Goal: Task Accomplishment & Management: Complete application form

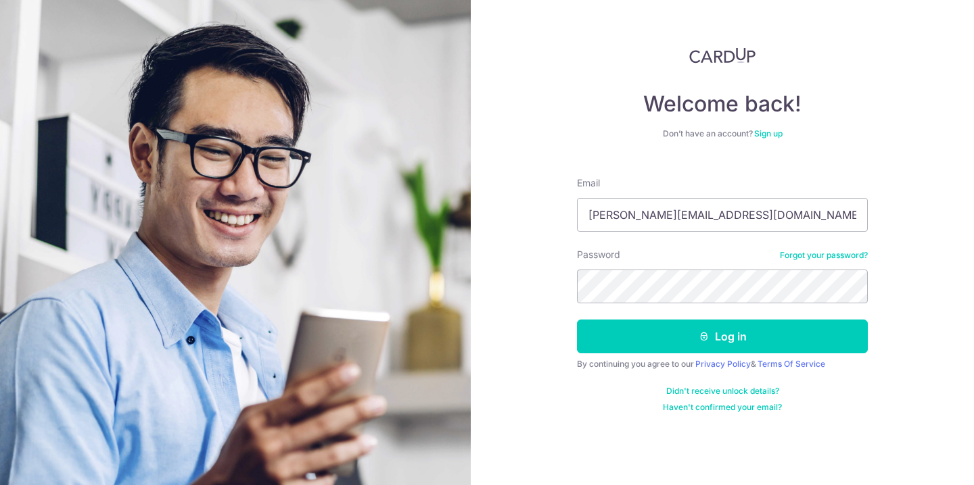
type input "[PERSON_NAME][EMAIL_ADDRESS][DOMAIN_NAME]"
click at [722, 337] on button "Log in" at bounding box center [722, 337] width 291 height 34
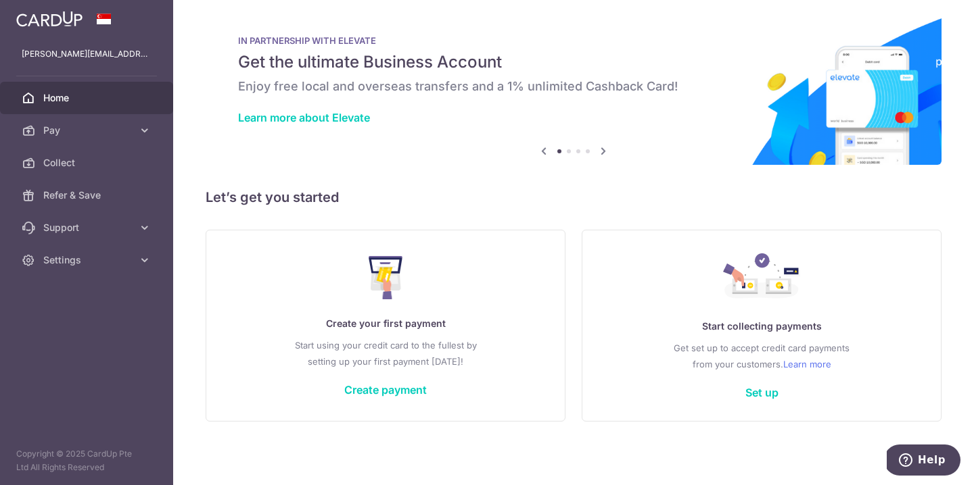
scroll to position [8, 0]
click at [365, 391] on link "Create payment" at bounding box center [385, 390] width 82 height 14
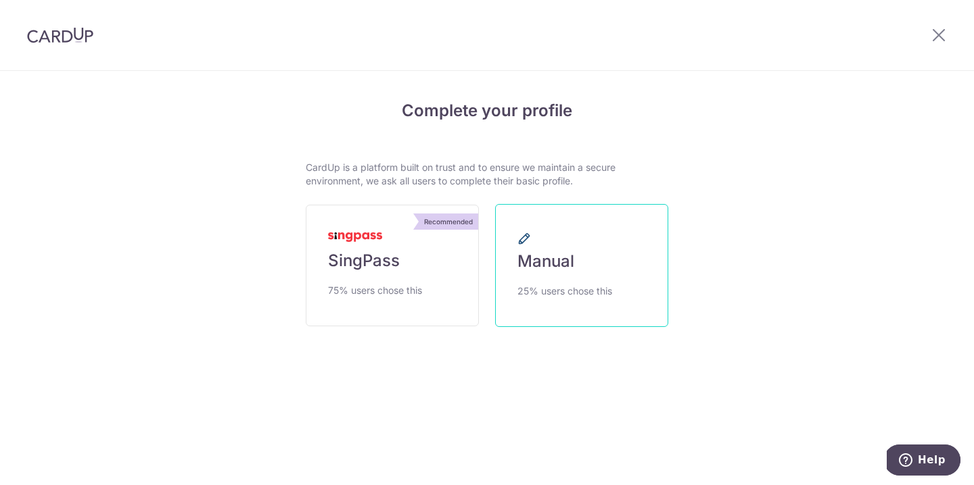
click at [553, 279] on link "Manual 25% users chose this" at bounding box center [581, 265] width 173 height 123
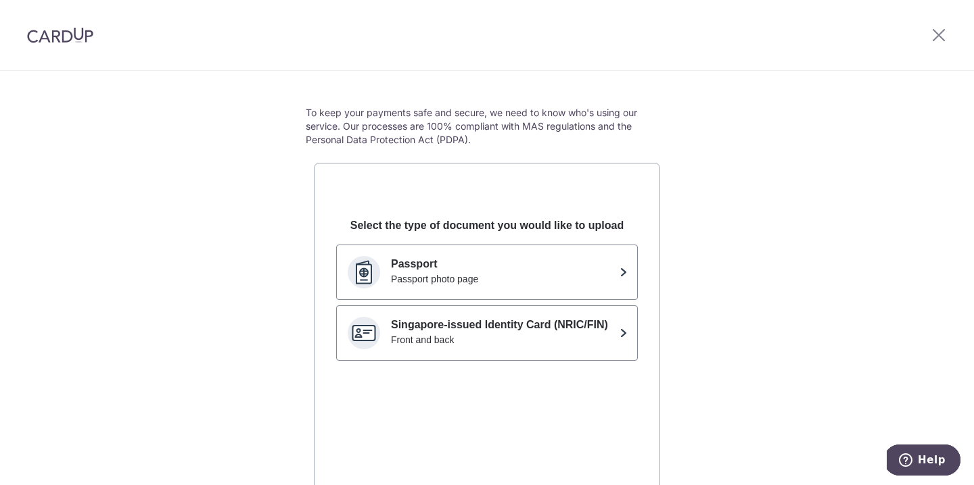
scroll to position [152, 0]
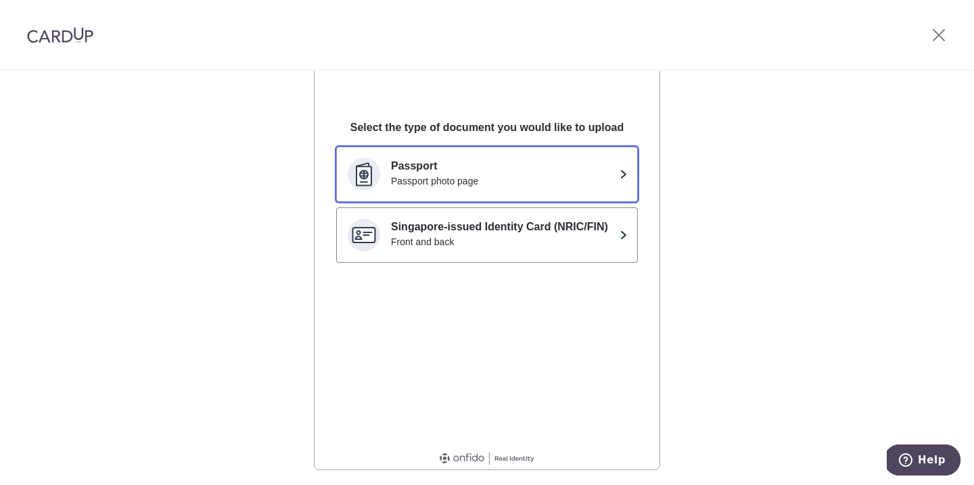
click at [541, 184] on div "Passport photo page" at bounding box center [502, 181] width 223 height 14
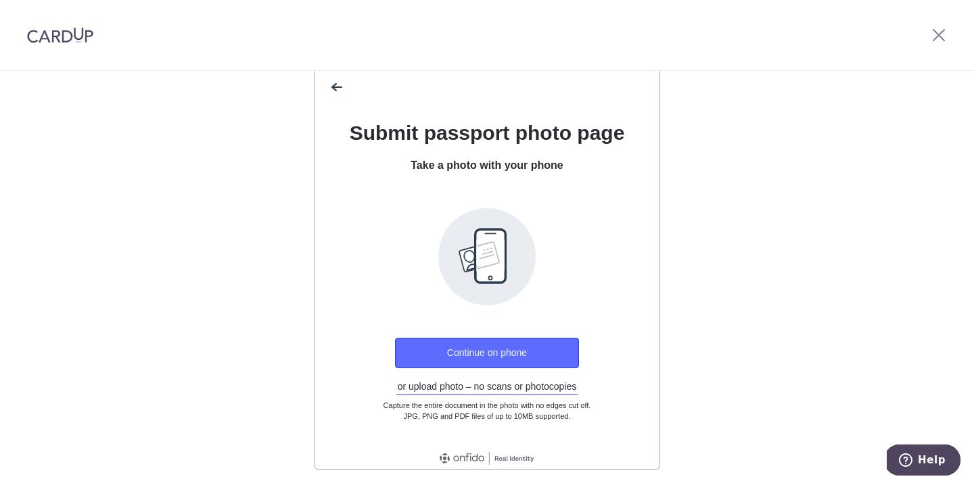
click at [498, 352] on button "Continue on phone" at bounding box center [487, 353] width 184 height 30
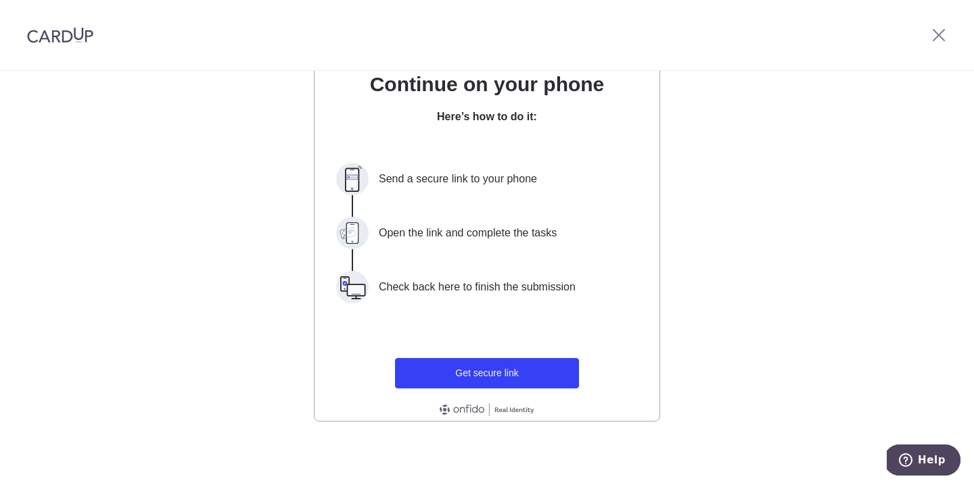
scroll to position [201, 0]
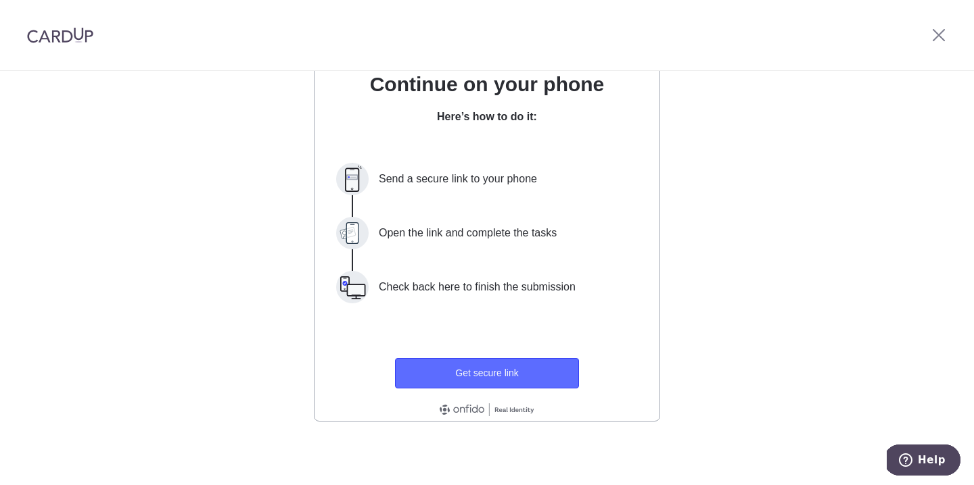
click at [485, 370] on button "Get secure link" at bounding box center [487, 373] width 184 height 30
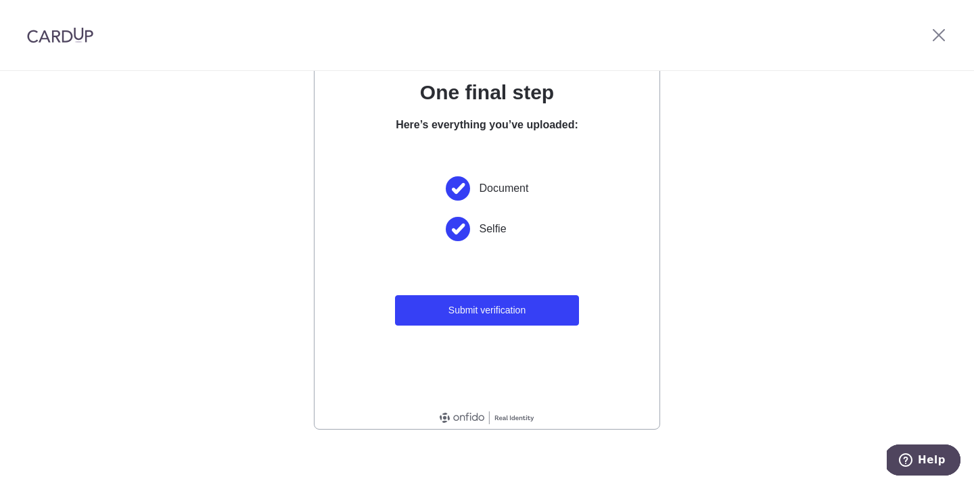
scroll to position [193, 0]
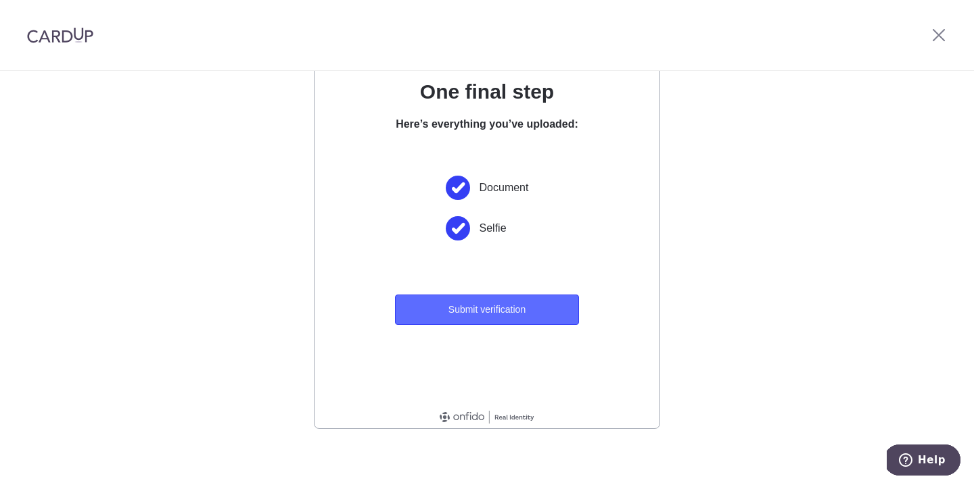
click at [538, 316] on button "Submit verification" at bounding box center [487, 310] width 184 height 30
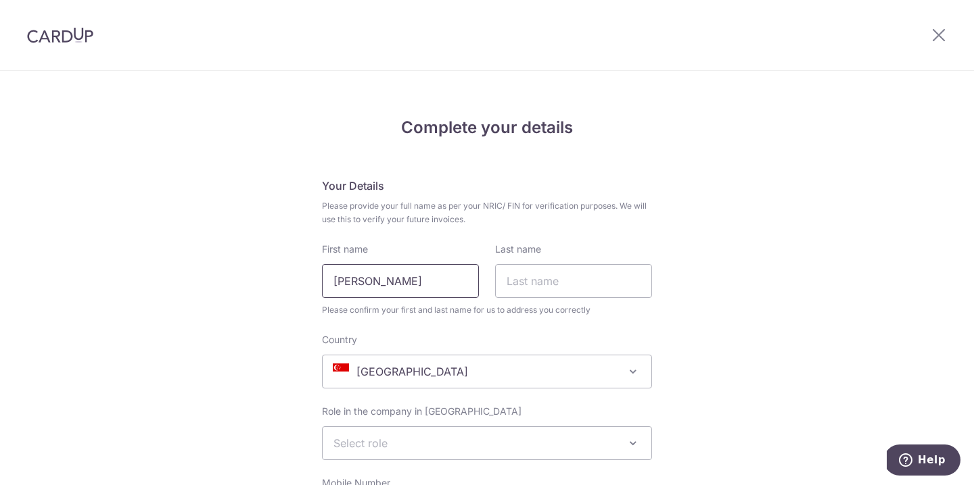
type input "[PERSON_NAME]"
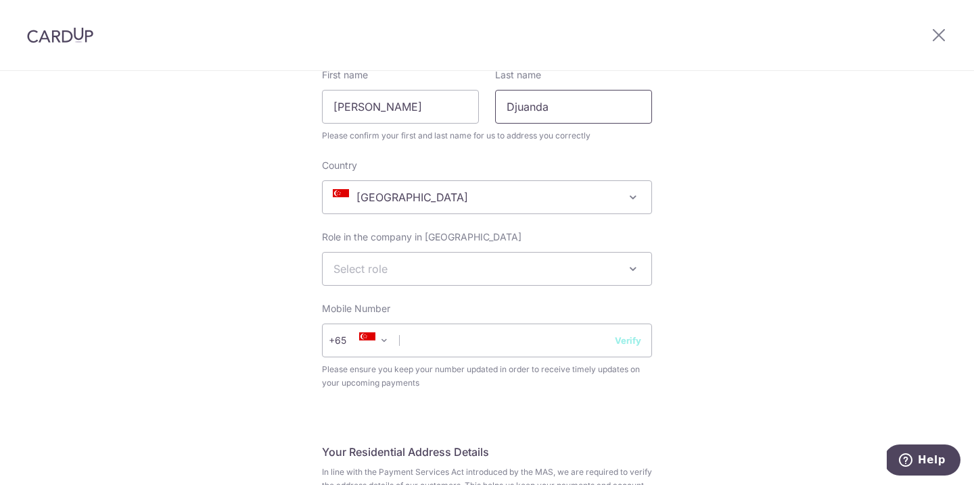
scroll to position [204, 0]
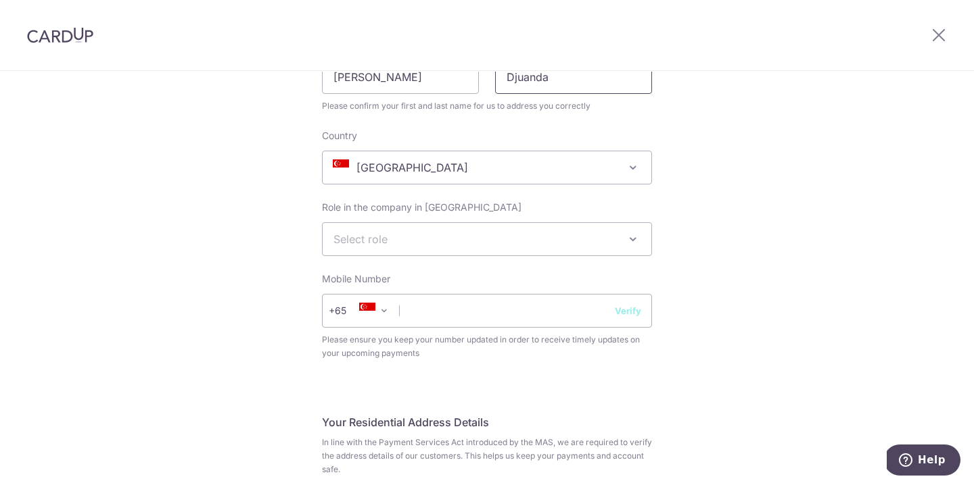
type input "Djuanda"
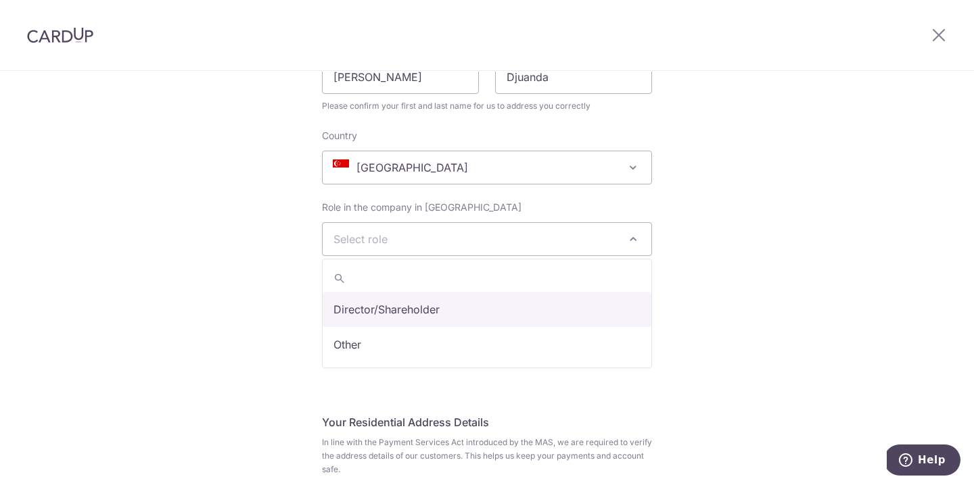
click at [393, 250] on span "Select role" at bounding box center [487, 239] width 329 height 32
select select "director"
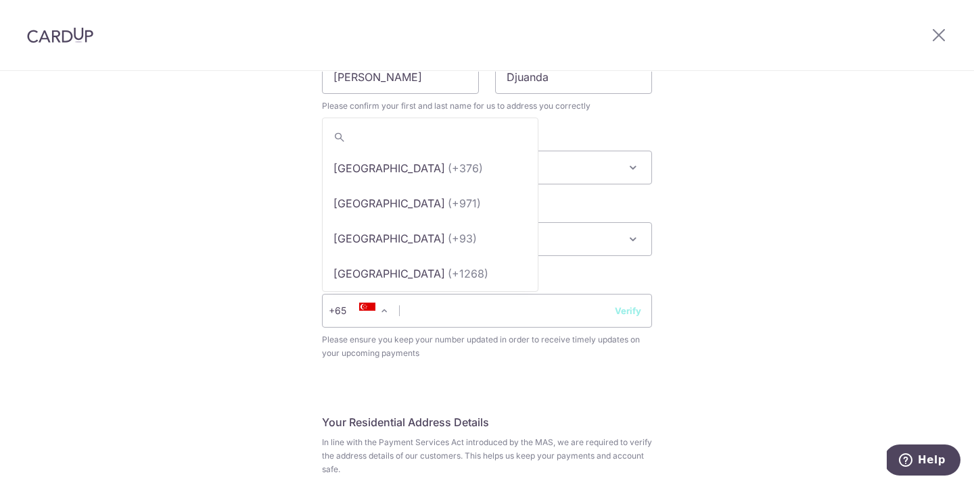
click at [384, 312] on span at bounding box center [384, 311] width 16 height 16
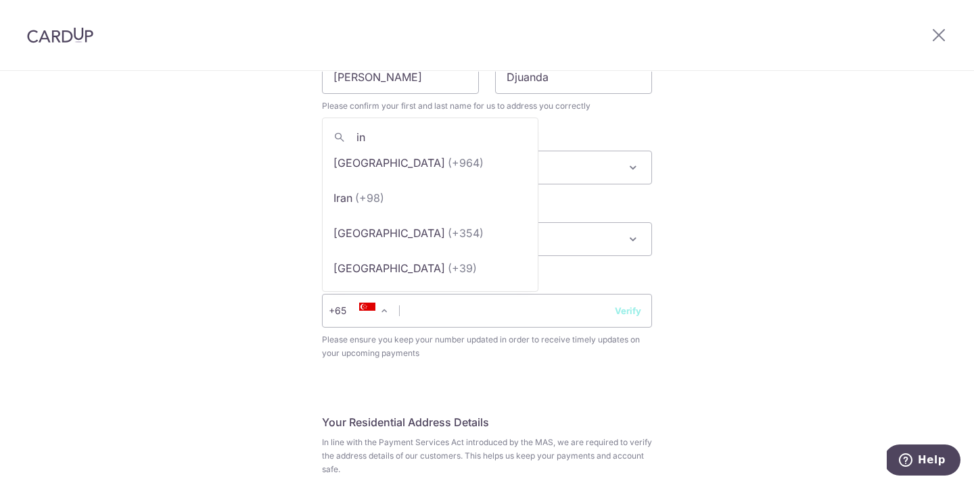
scroll to position [0, 0]
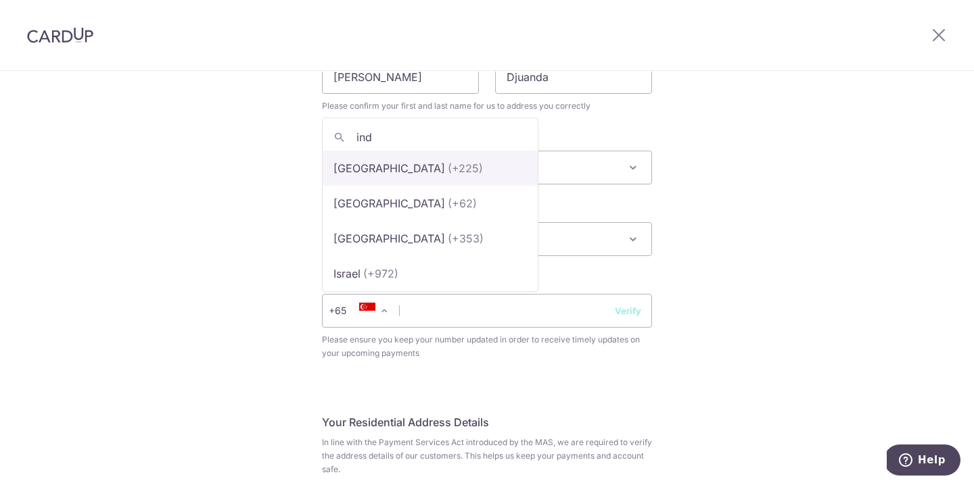
type input "indo"
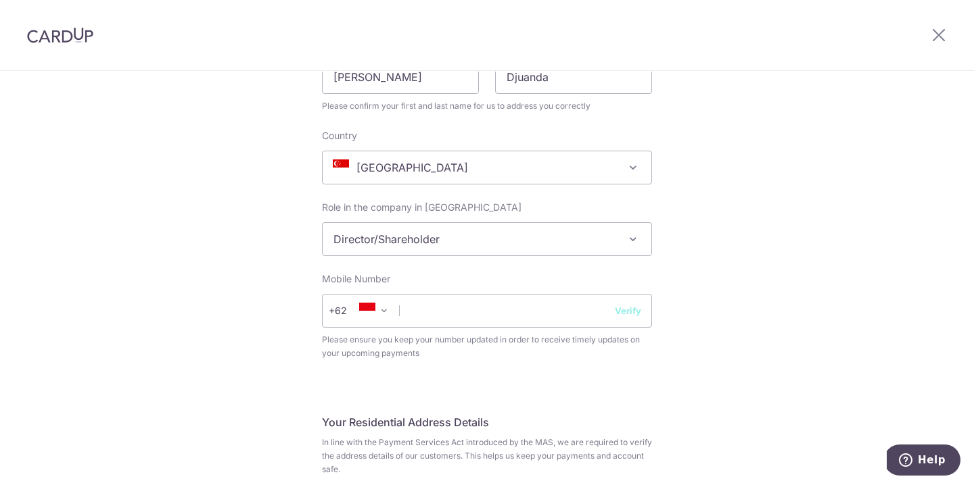
select select "101"
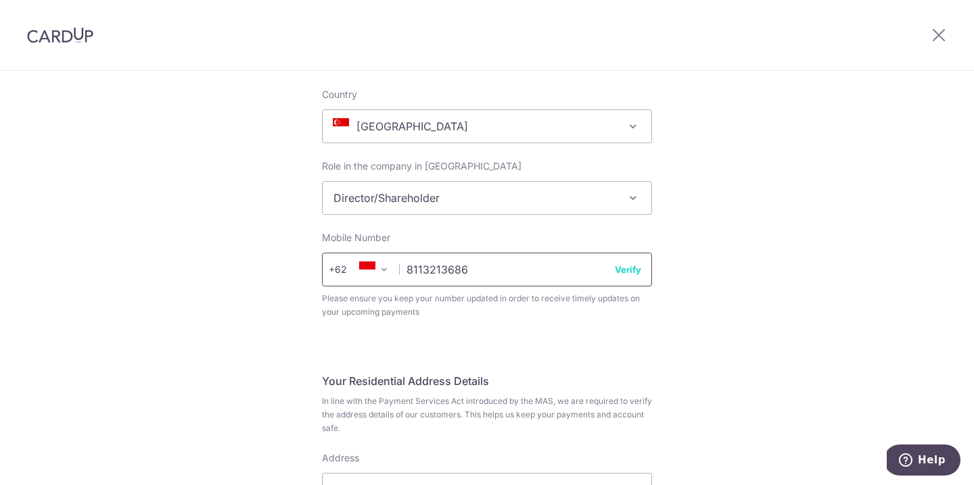
scroll to position [251, 0]
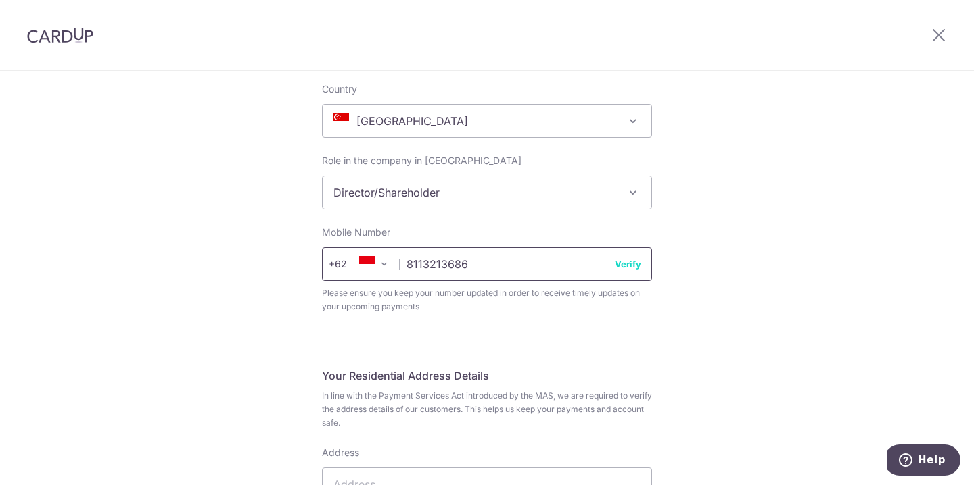
type input "8113213686"
click at [631, 268] on button "Verify" at bounding box center [628, 265] width 26 height 14
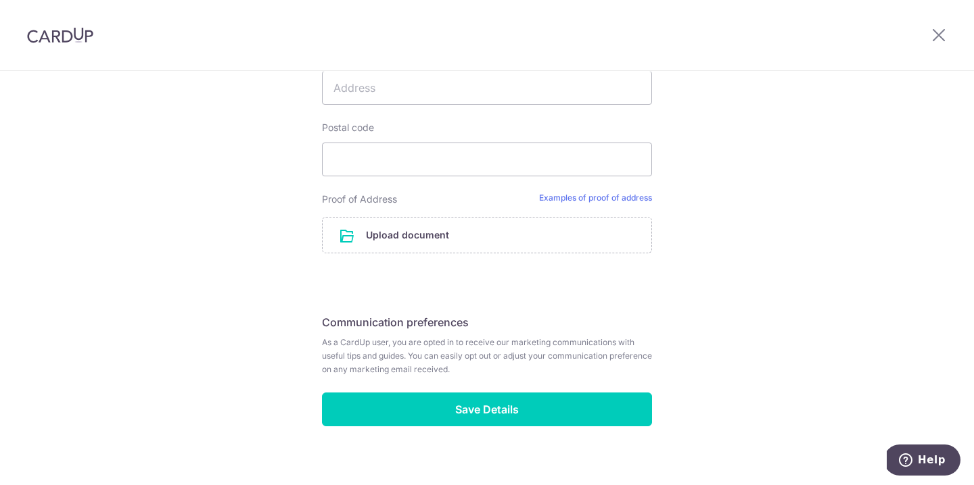
scroll to position [647, 0]
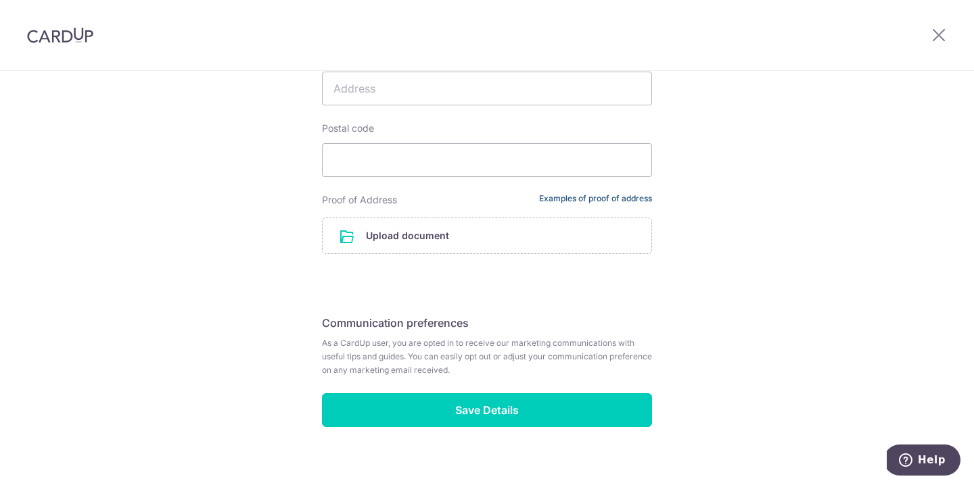
click at [630, 200] on link "Examples of proof of address" at bounding box center [595, 200] width 113 height 14
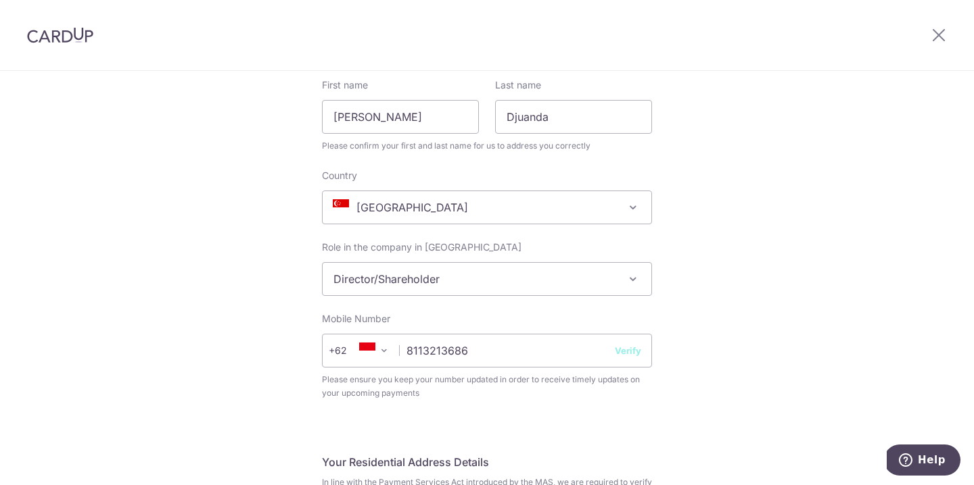
scroll to position [126, 0]
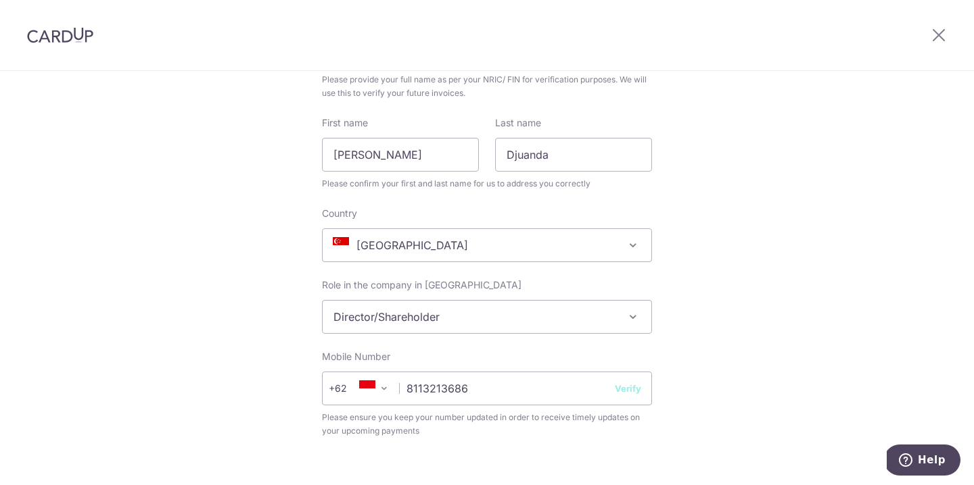
click at [613, 250] on span "[GEOGRAPHIC_DATA]" at bounding box center [487, 245] width 329 height 32
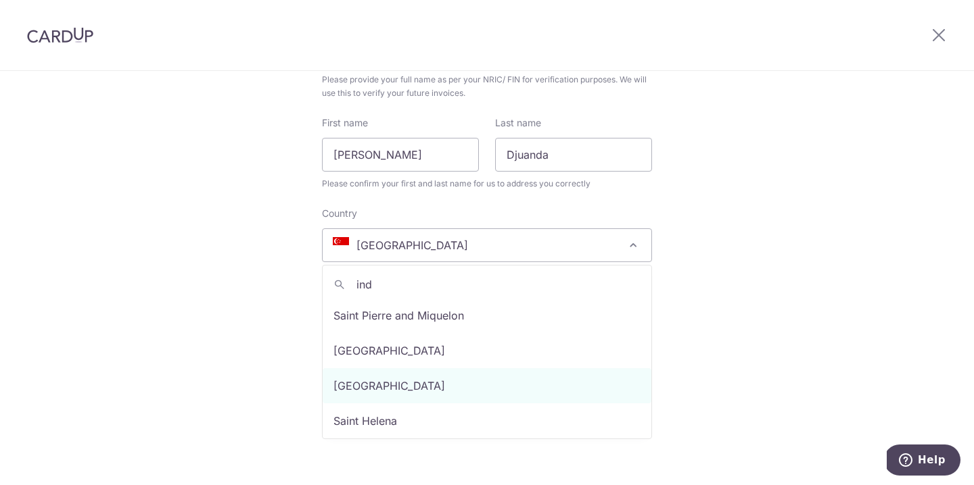
scroll to position [0, 0]
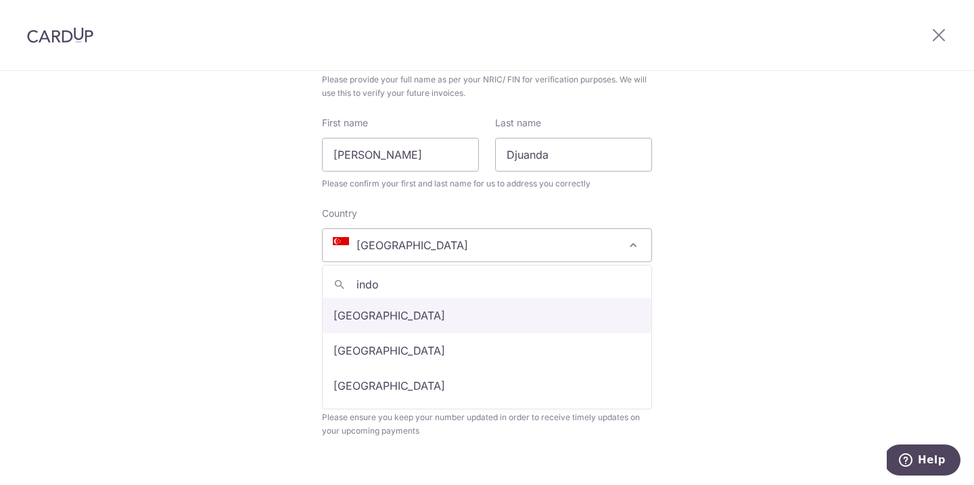
type input "indon"
select select "[GEOGRAPHIC_DATA]"
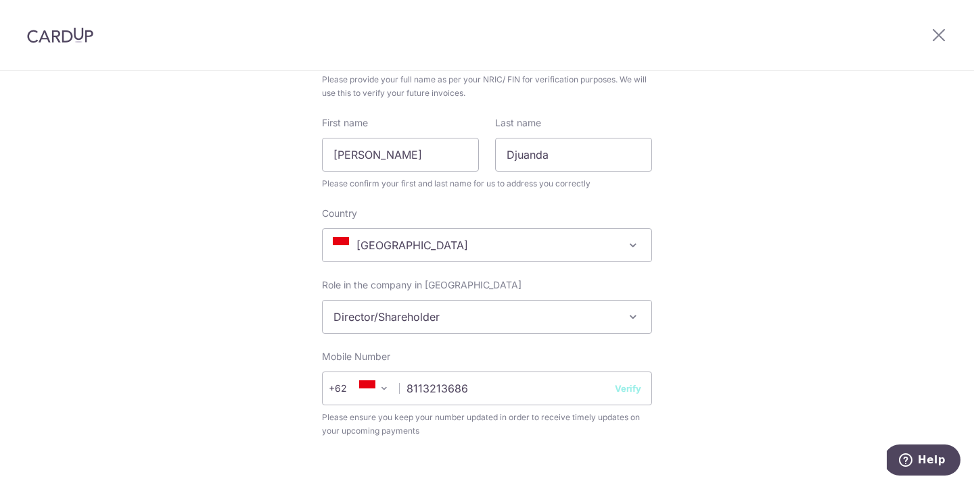
click at [757, 331] on div "Complete your details Your Details Please provide your full name as per your NR…" at bounding box center [487, 483] width 974 height 1077
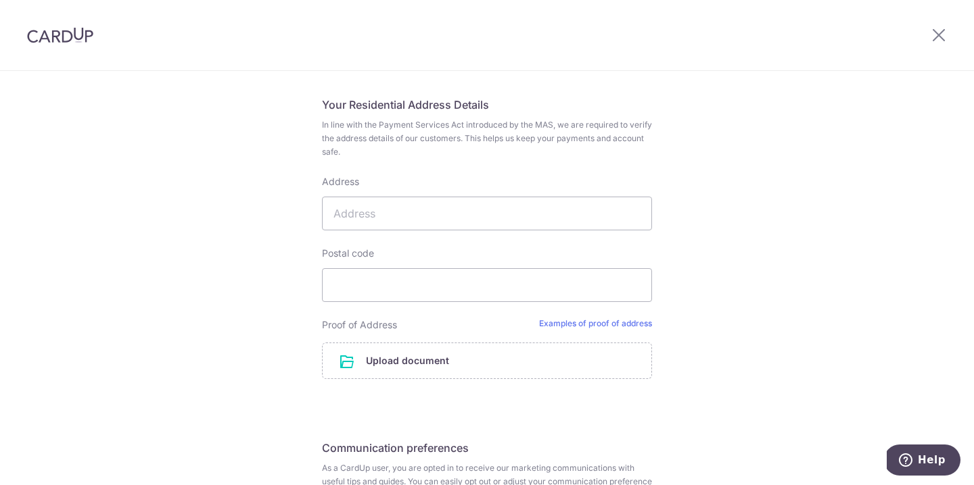
scroll to position [525, 0]
type input "D"
click at [380, 215] on input "Address" at bounding box center [487, 211] width 330 height 34
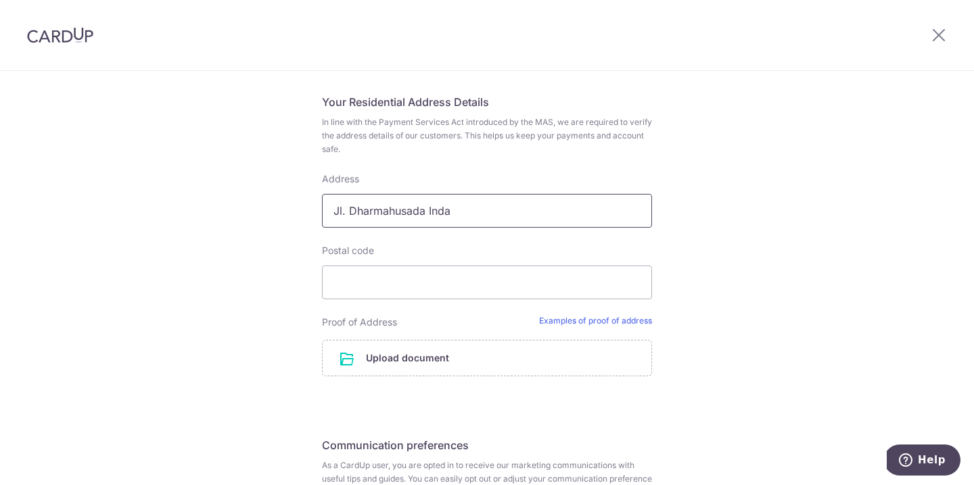
scroll to position [663, 0]
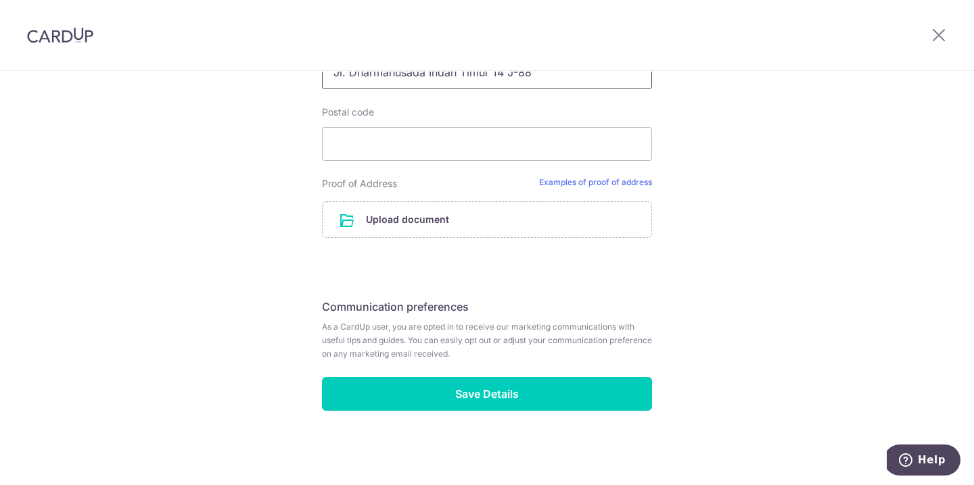
type input "Jl. Dharmahusada Indah Timur 14 J-88"
type input "60115"
click at [379, 227] on input "file" at bounding box center [487, 219] width 329 height 35
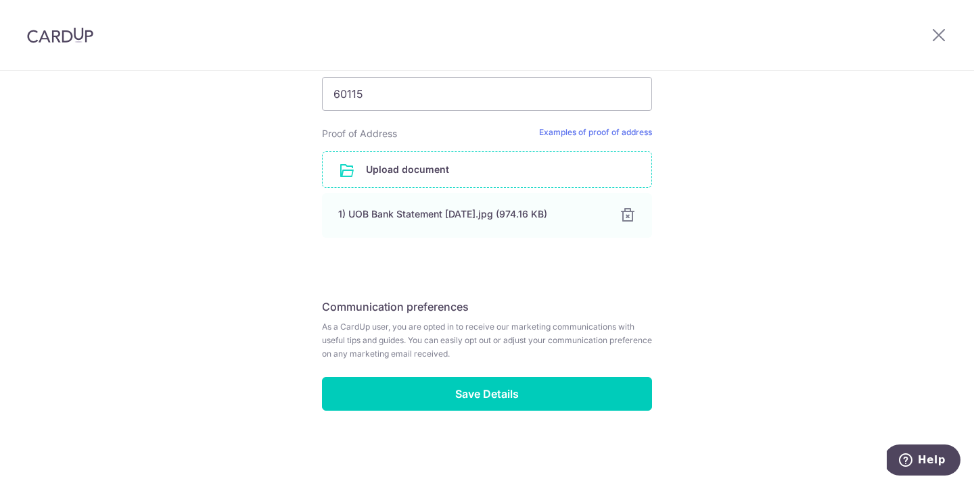
scroll to position [713, 0]
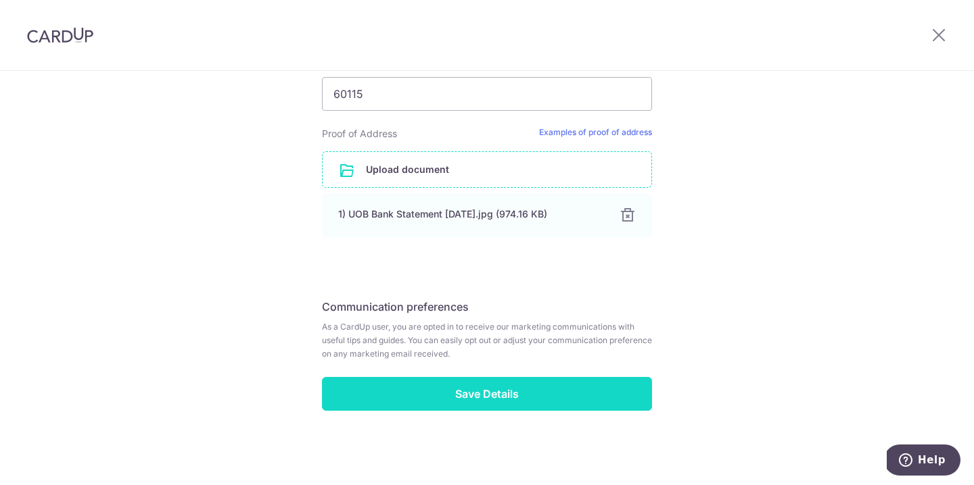
click at [454, 394] on input "Save Details" at bounding box center [487, 394] width 330 height 34
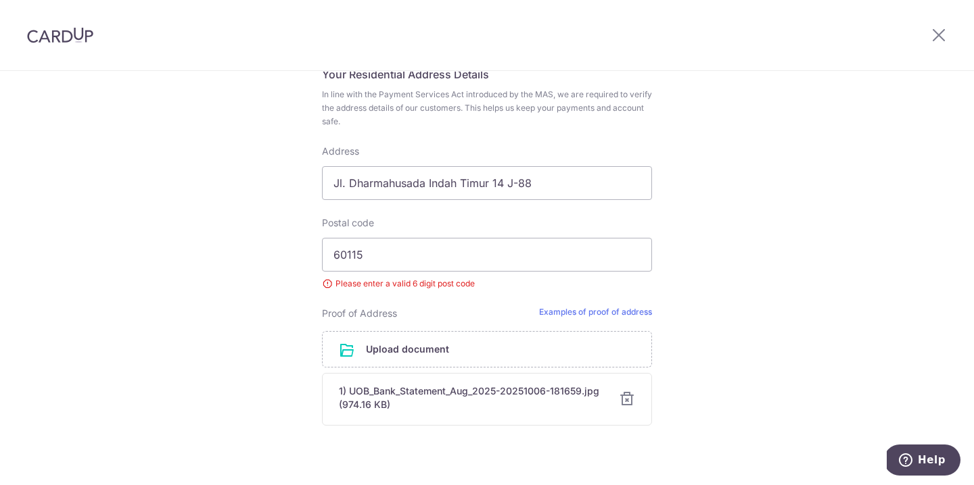
scroll to position [575, 0]
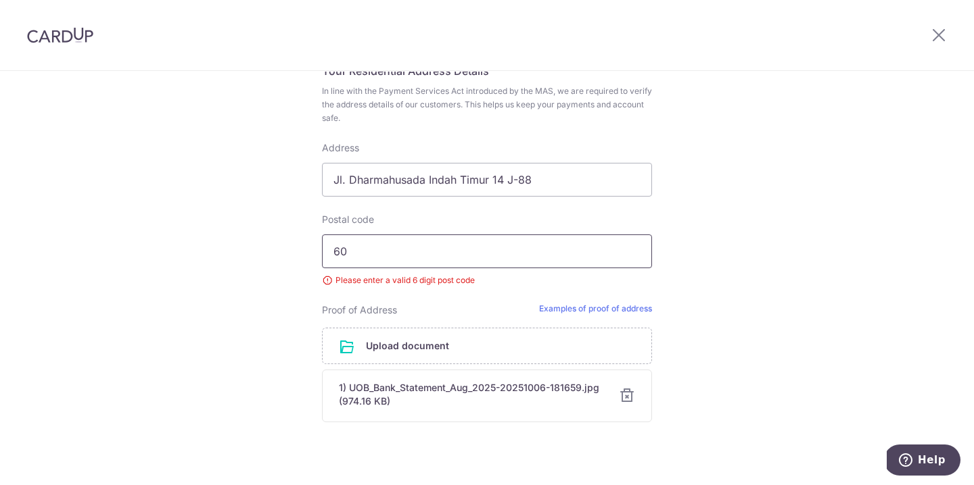
type input "6"
type input "048619"
paste input "[STREET_ADDRESS]"
type input "[STREET_ADDRESS]"
click at [629, 395] on div at bounding box center [627, 396] width 16 height 16
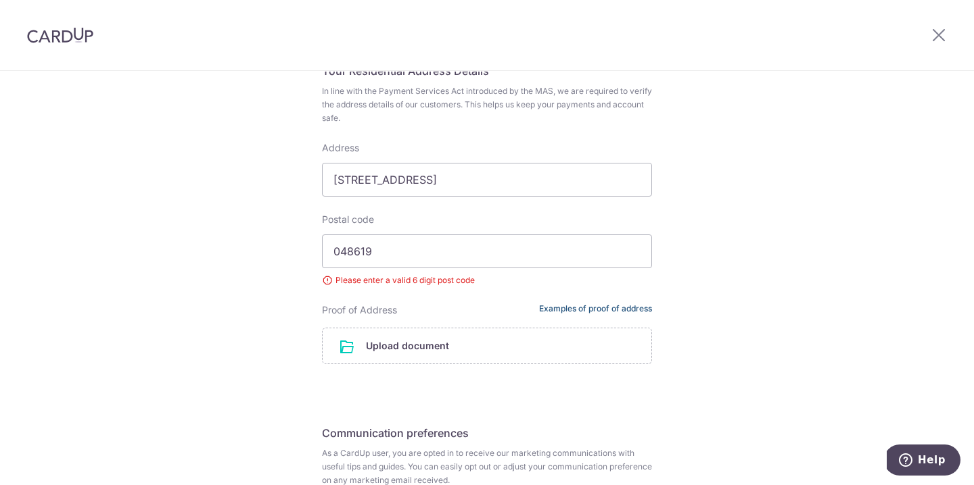
click at [629, 310] on link "Examples of proof of address" at bounding box center [595, 311] width 113 height 14
click at [423, 349] on input "file" at bounding box center [487, 346] width 329 height 35
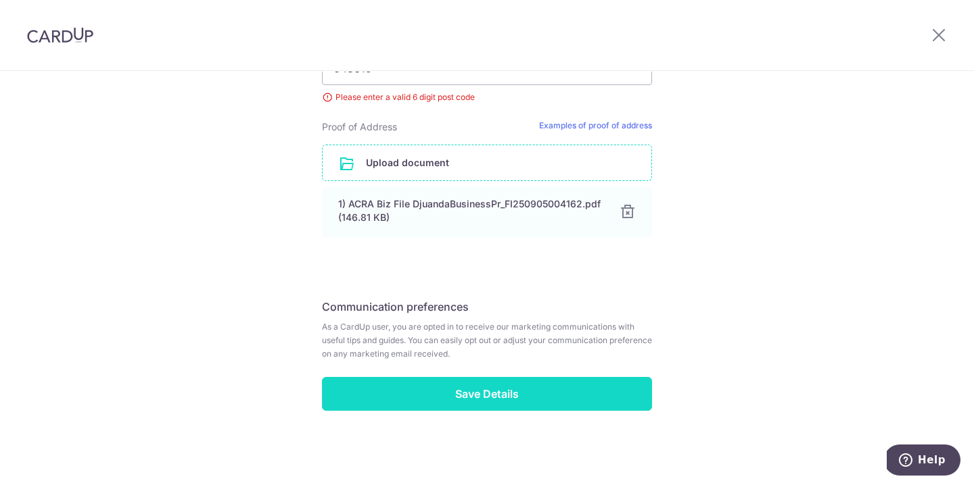
scroll to position [758, 0]
click at [575, 398] on input "Save Details" at bounding box center [487, 394] width 330 height 34
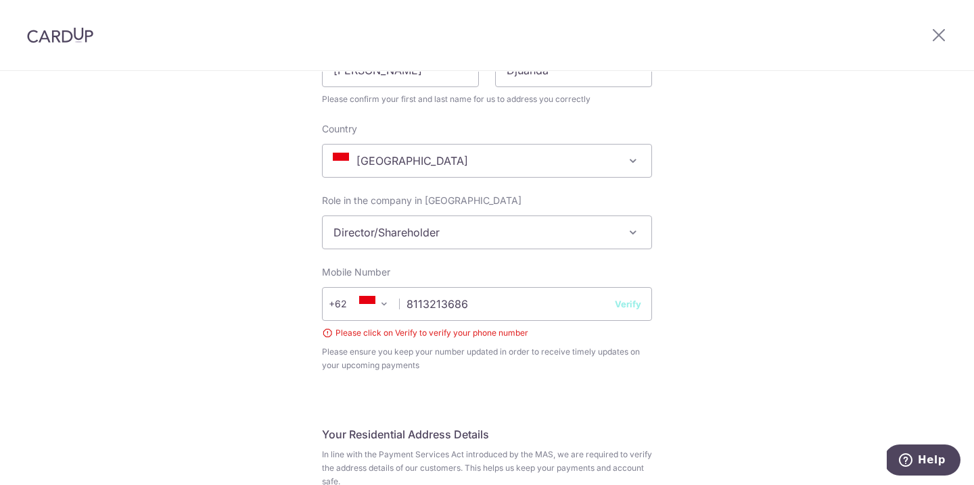
scroll to position [210, 0]
click at [625, 306] on button "Verify" at bounding box center [628, 305] width 26 height 14
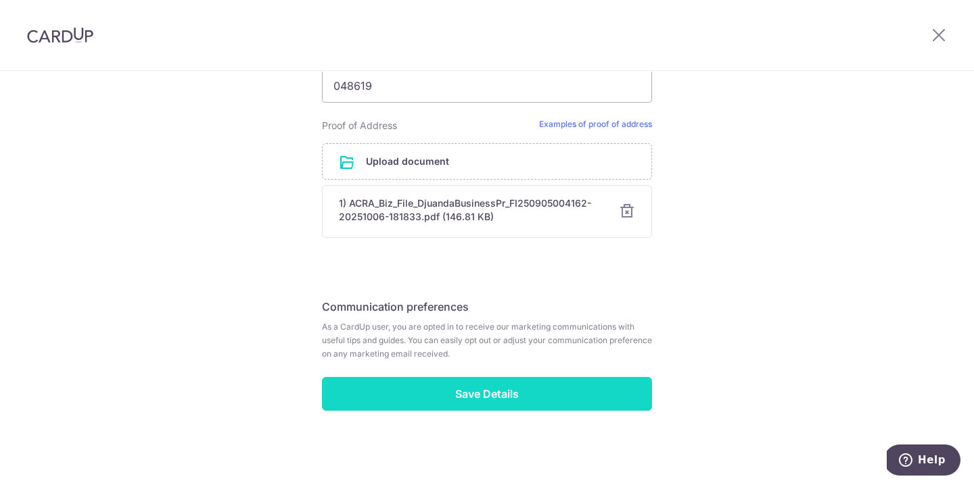
scroll to position [740, 0]
click at [595, 404] on input "Save Details" at bounding box center [487, 394] width 330 height 34
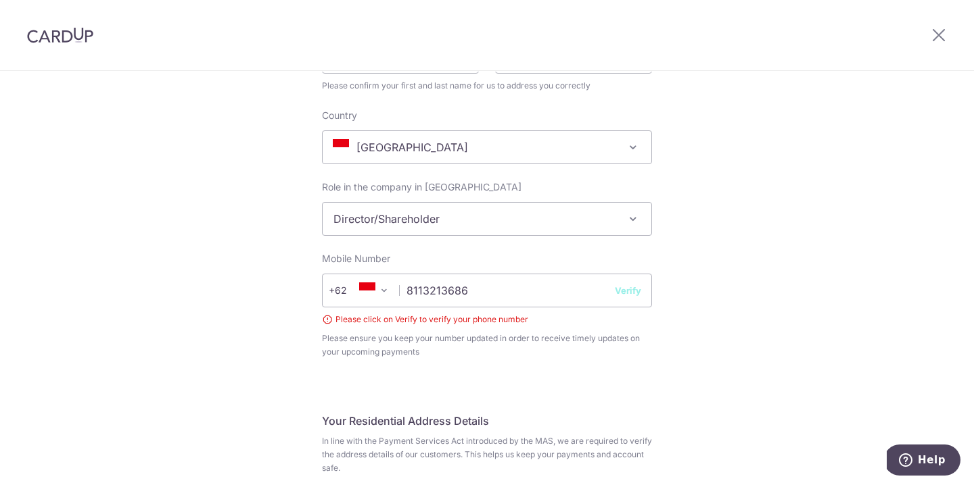
scroll to position [221, 0]
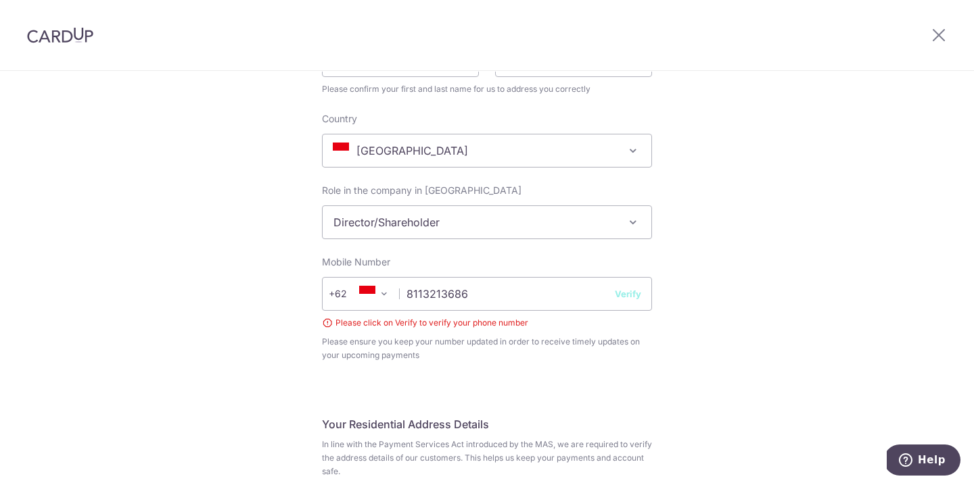
click at [326, 321] on div "Please click on Verify to verify your phone number" at bounding box center [487, 323] width 330 height 14
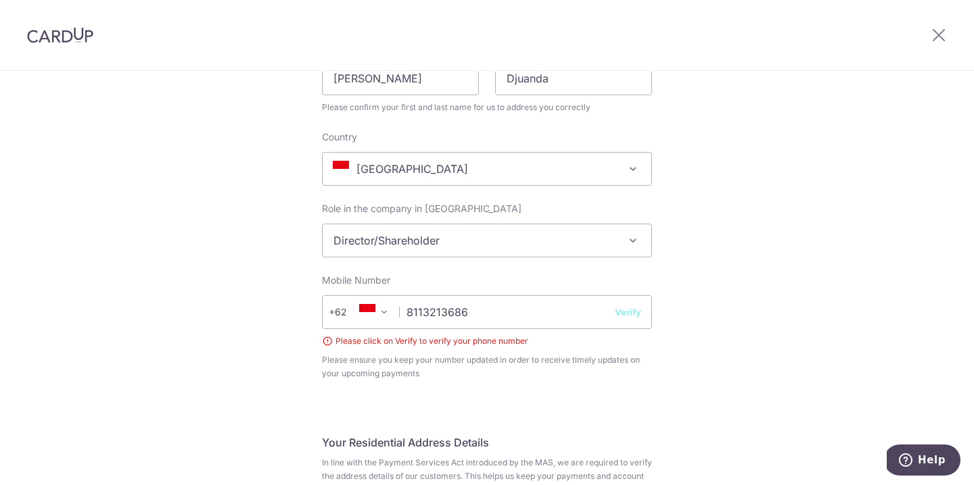
scroll to position [204, 0]
click at [630, 313] on button "Verify" at bounding box center [628, 311] width 26 height 14
click at [406, 312] on input "8113213686" at bounding box center [487, 311] width 330 height 34
type input "8113213686"
click at [521, 313] on input "8113213686" at bounding box center [487, 311] width 330 height 34
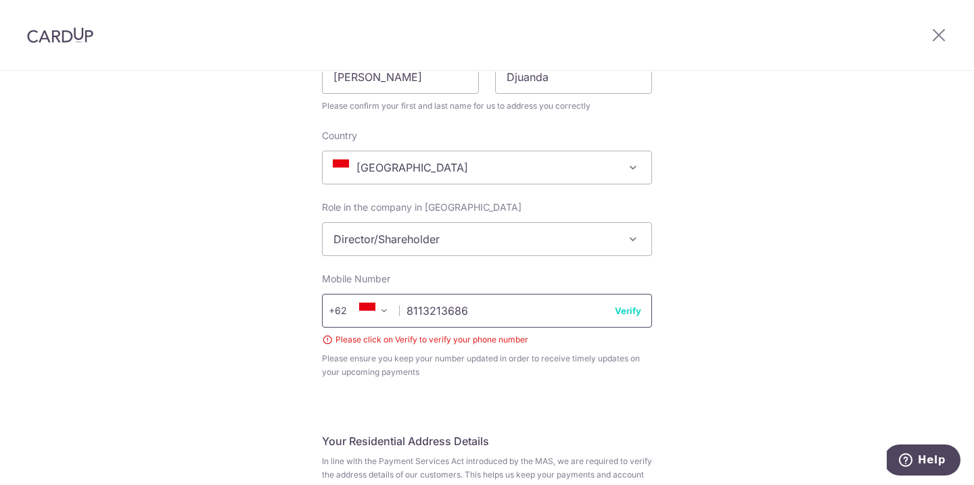
click at [420, 308] on input "8113213686" at bounding box center [487, 311] width 330 height 34
click at [440, 308] on input "8113213686" at bounding box center [487, 311] width 330 height 34
click at [450, 308] on input "8113213686" at bounding box center [487, 311] width 330 height 34
click at [473, 310] on input "8113213686" at bounding box center [487, 311] width 330 height 34
click at [631, 314] on button "Verify" at bounding box center [628, 311] width 26 height 14
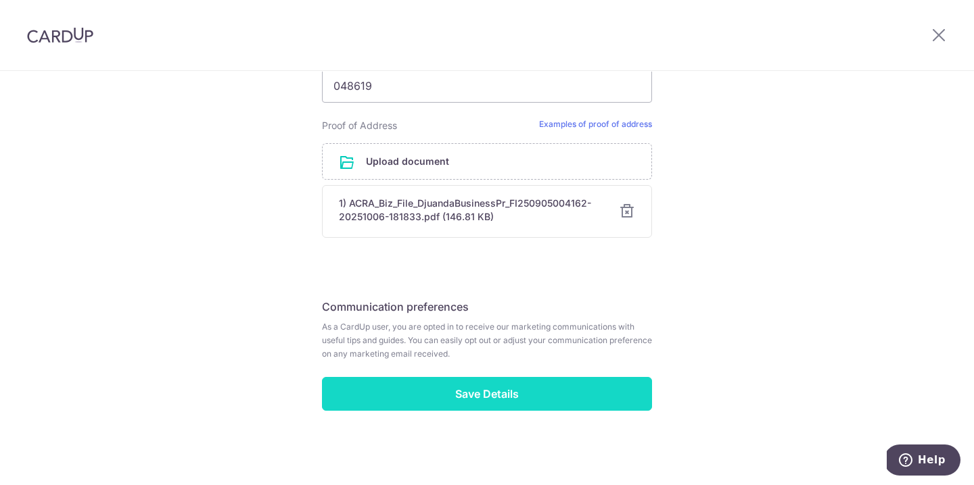
scroll to position [740, 0]
click at [469, 398] on input "Save Details" at bounding box center [487, 394] width 330 height 34
